Goal: Information Seeking & Learning: Learn about a topic

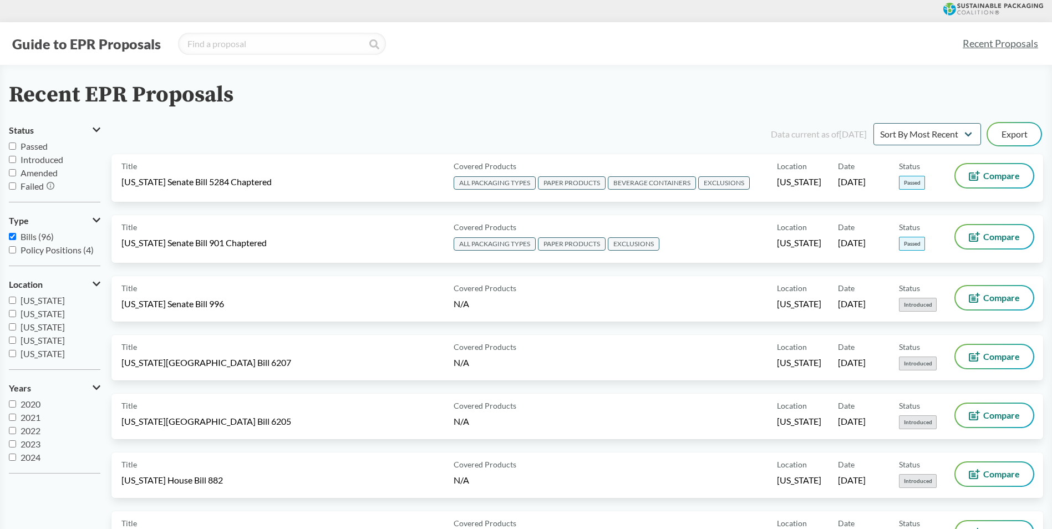
drag, startPoint x: 687, startPoint y: 152, endPoint x: 713, endPoint y: 137, distance: 30.0
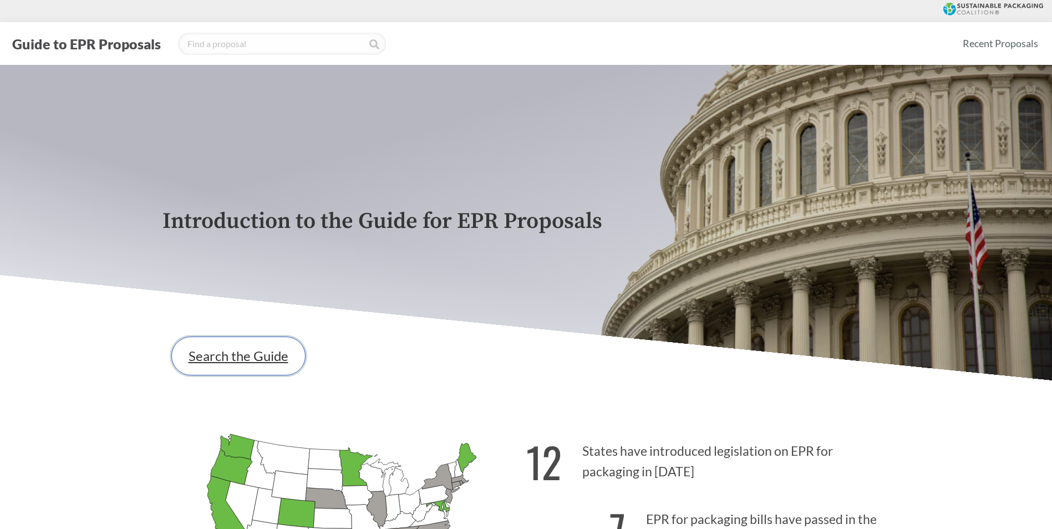
click at [264, 358] on link "Search the Guide" at bounding box center [238, 355] width 134 height 39
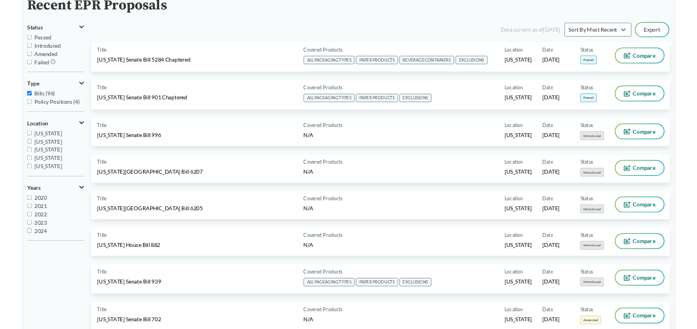
scroll to position [111, 0]
